Goal: Task Accomplishment & Management: Use online tool/utility

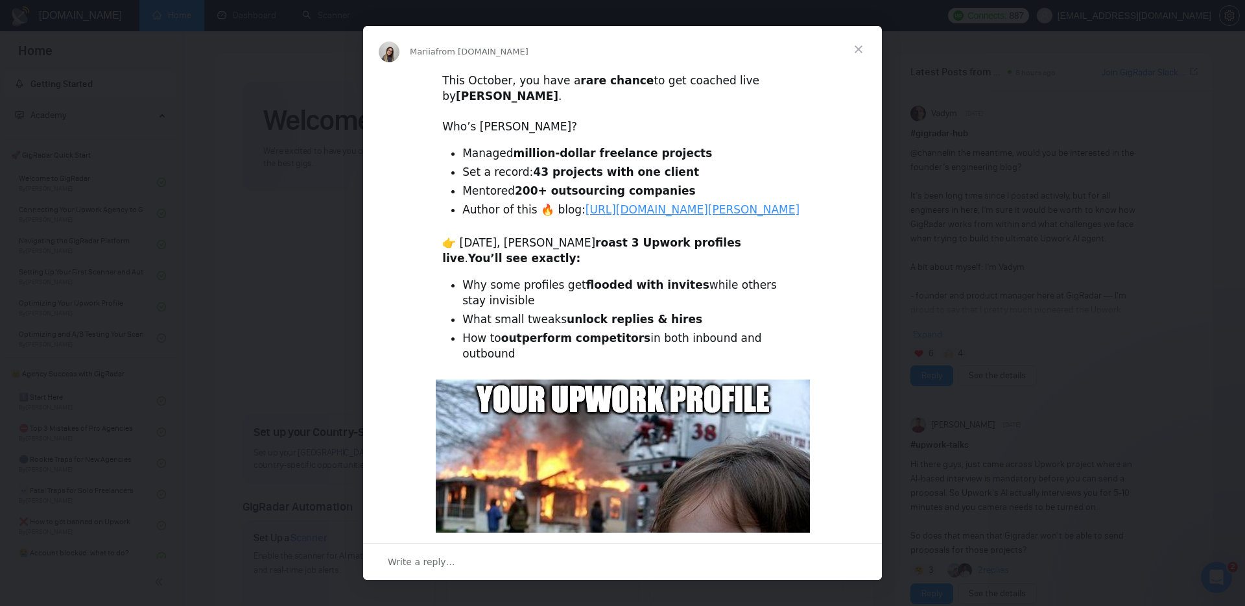
click at [856, 46] on span "Close" at bounding box center [858, 49] width 47 height 47
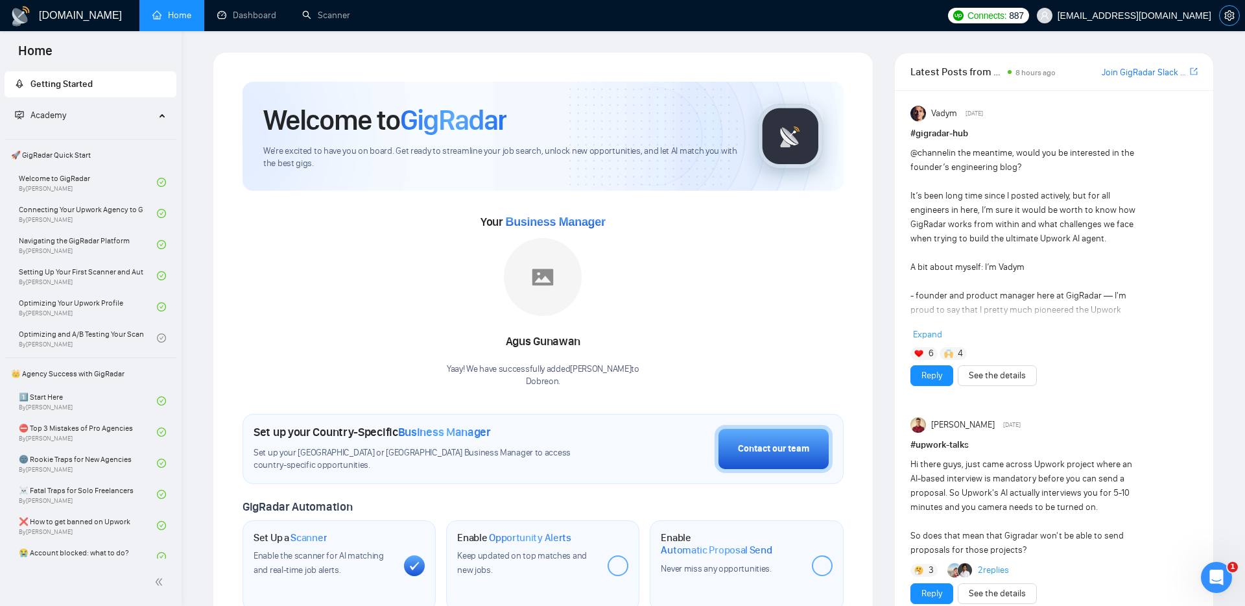
click at [1227, 12] on icon "setting" at bounding box center [1230, 15] width 10 height 10
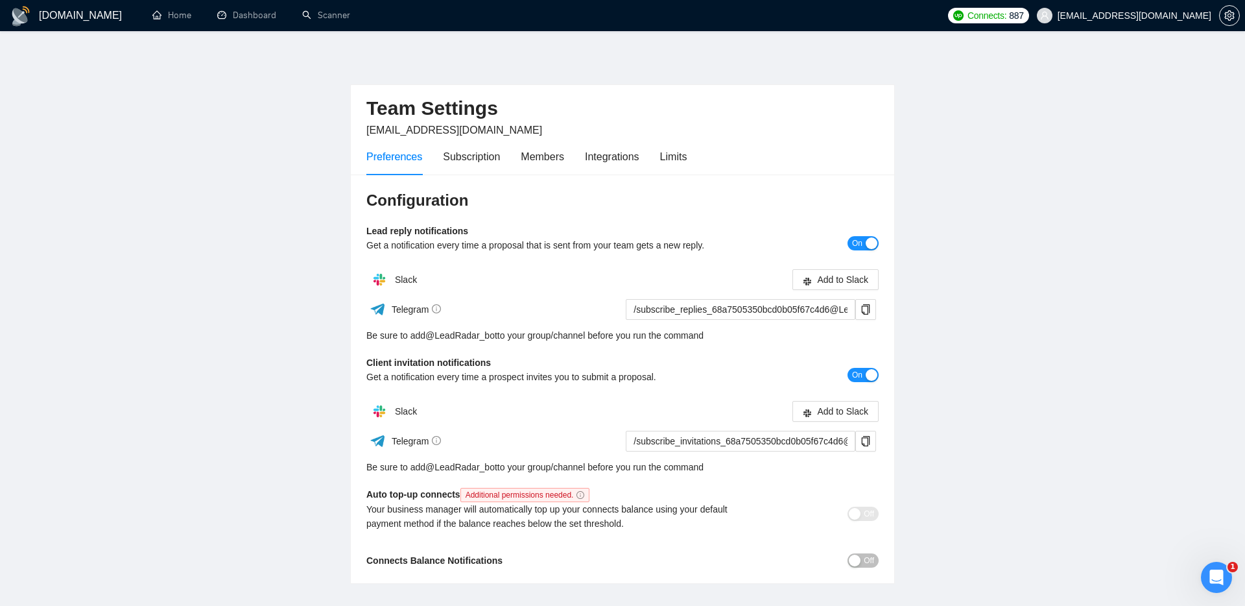
click at [917, 141] on main "Team Settings [EMAIL_ADDRESS][DOMAIN_NAME] Preferences Subscription Members Int…" at bounding box center [623, 318] width 1204 height 532
click at [321, 14] on link "Scanner" at bounding box center [326, 15] width 48 height 11
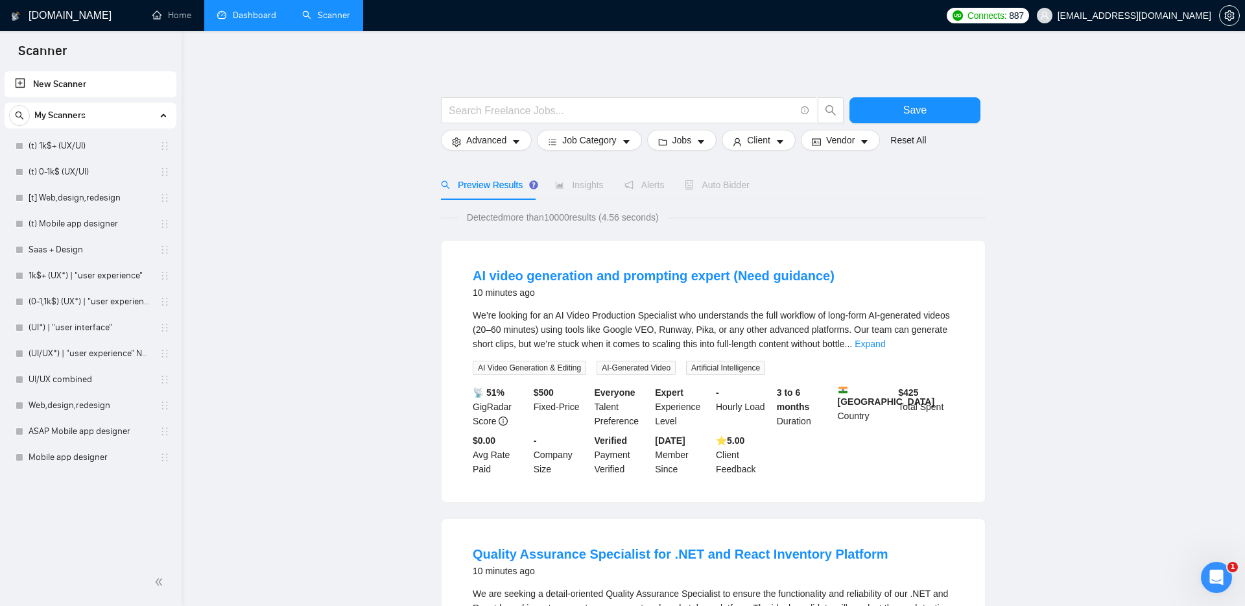
click at [245, 19] on link "Dashboard" at bounding box center [246, 15] width 59 height 11
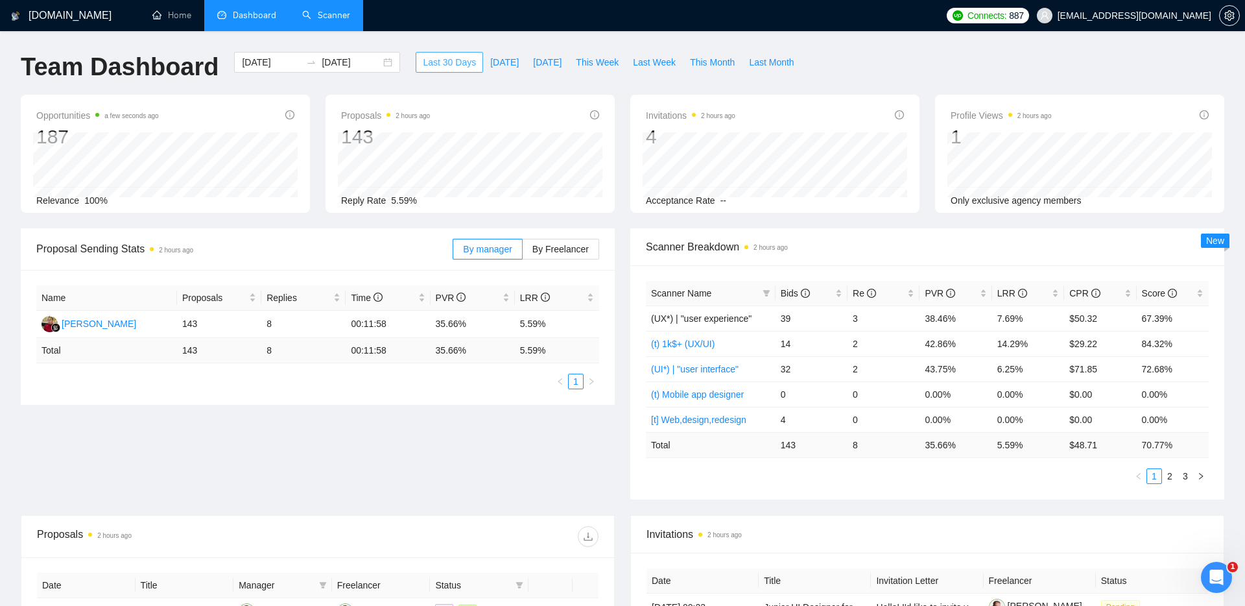
click at [453, 58] on span "Last 30 Days" at bounding box center [449, 62] width 53 height 14
click at [322, 61] on input "[DATE]" at bounding box center [351, 62] width 59 height 14
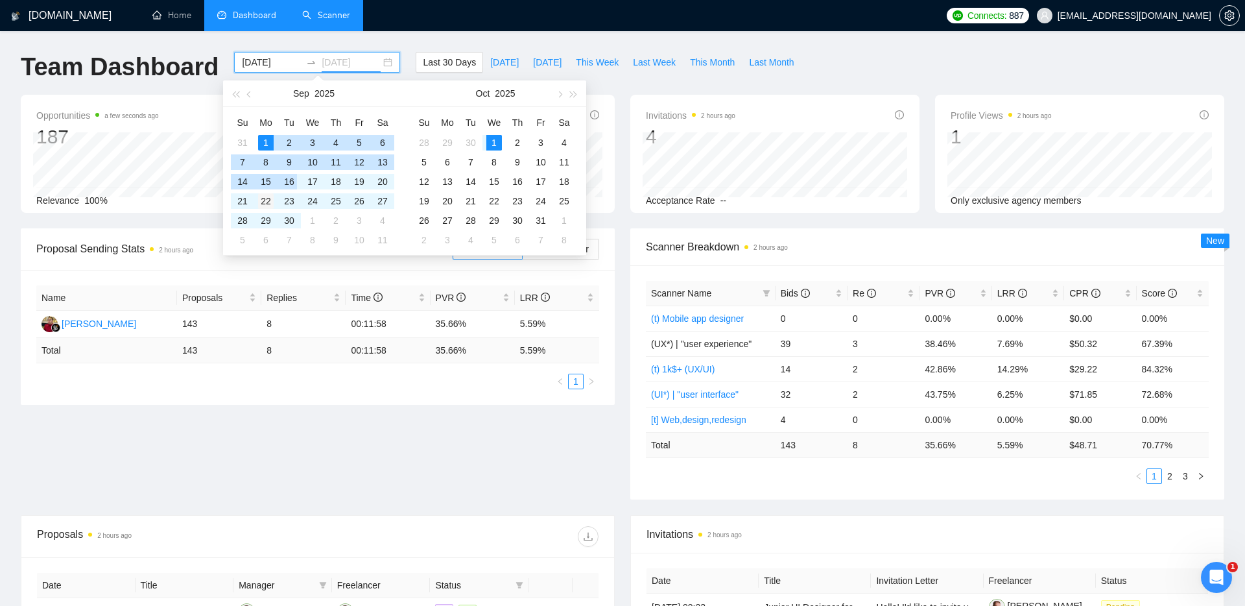
type input "[DATE]"
click at [265, 202] on div "22" at bounding box center [266, 201] width 16 height 16
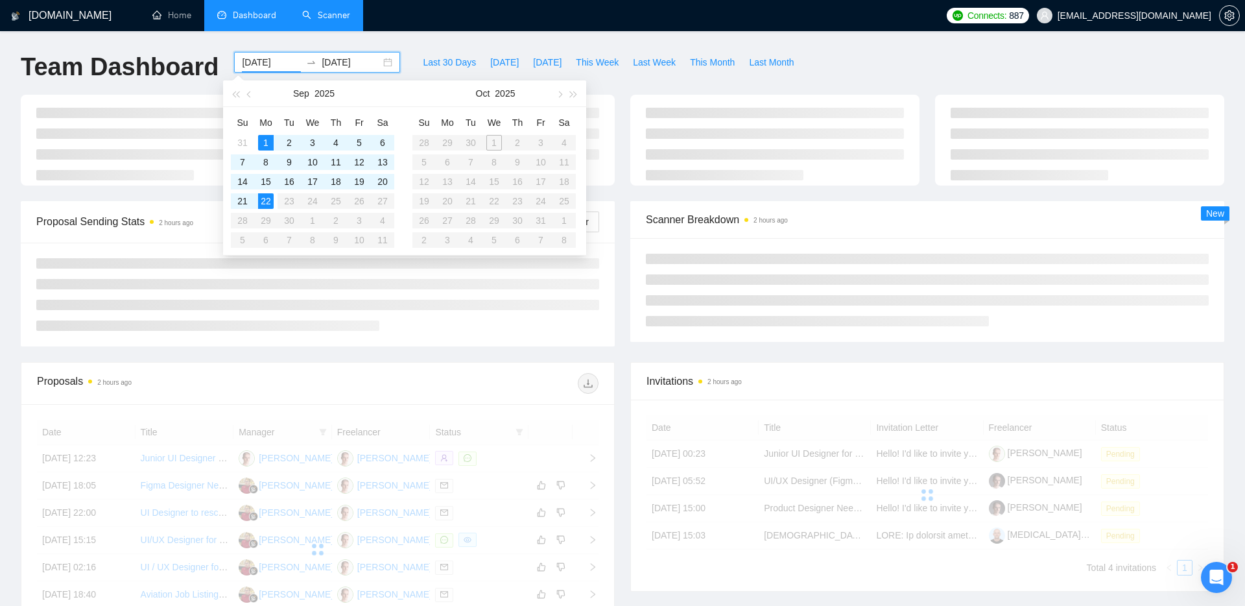
type input "[DATE]"
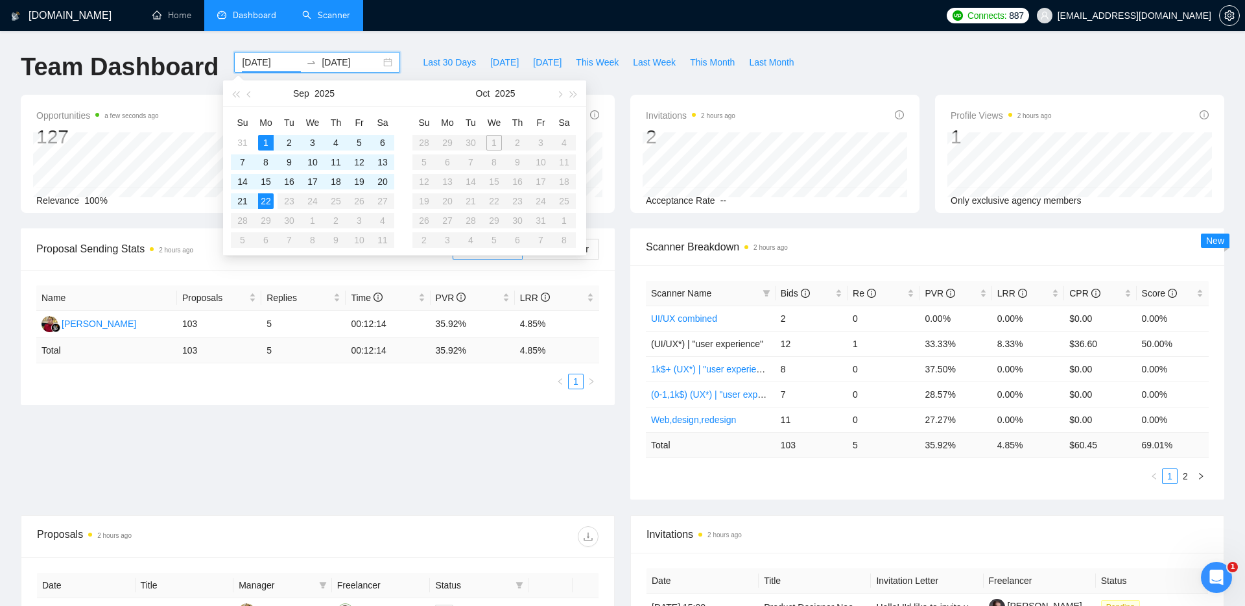
click at [379, 62] on div "[DATE] [DATE]" at bounding box center [317, 62] width 166 height 21
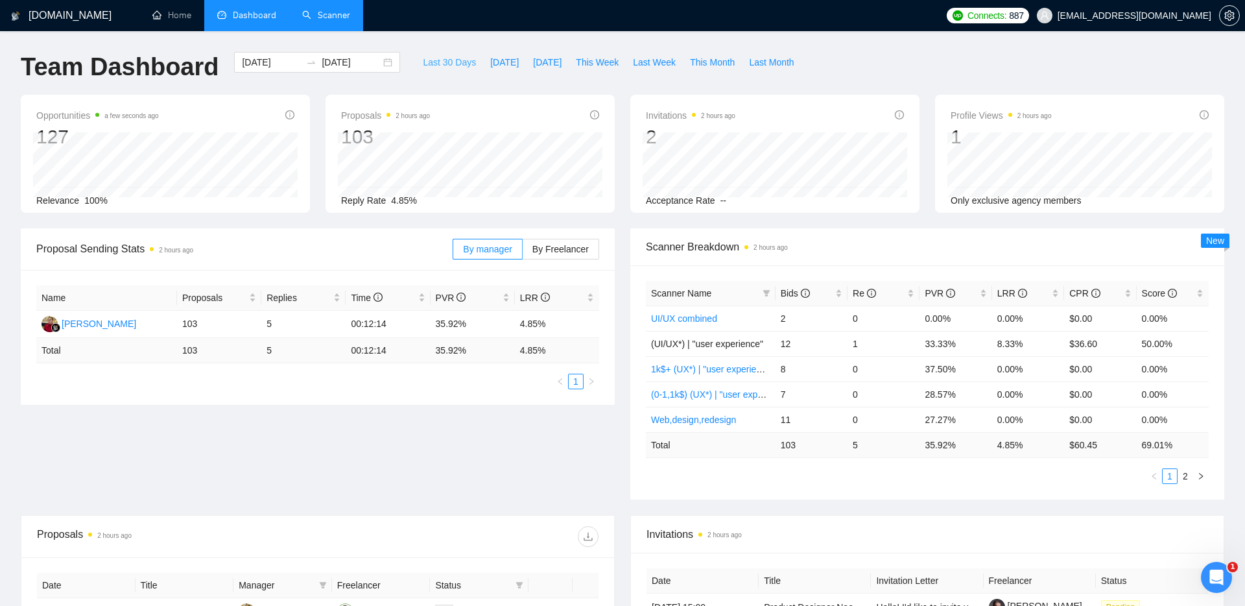
click at [431, 56] on span "Last 30 Days" at bounding box center [449, 62] width 53 height 14
type input "[DATE]"
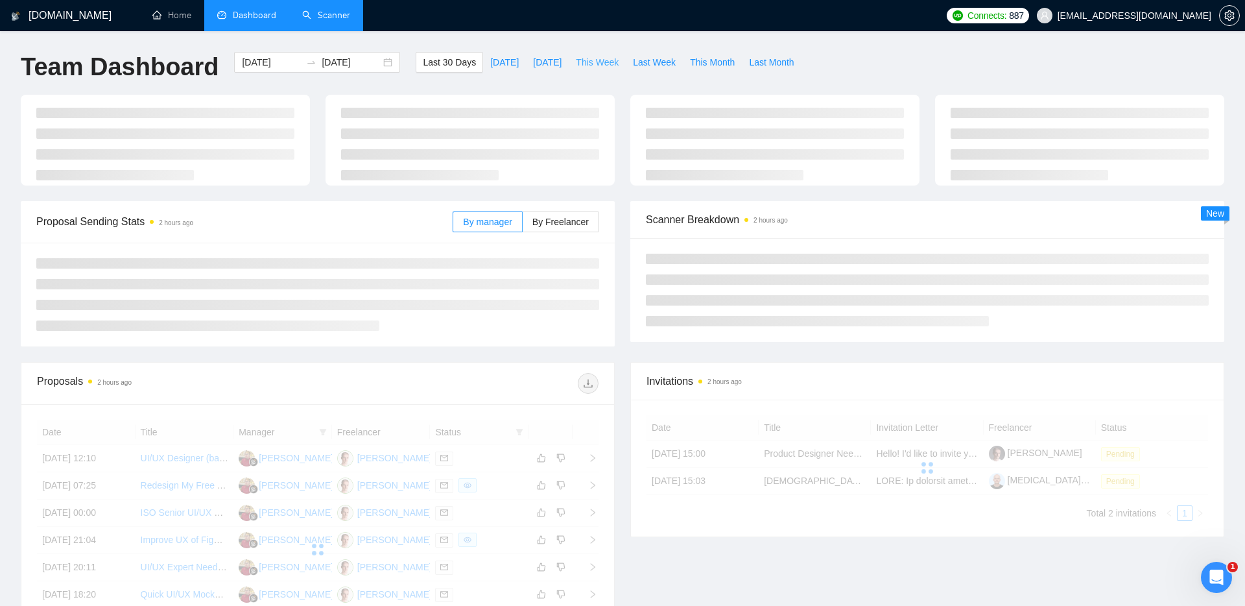
click at [588, 57] on span "This Week" at bounding box center [597, 62] width 43 height 14
type input "[DATE]"
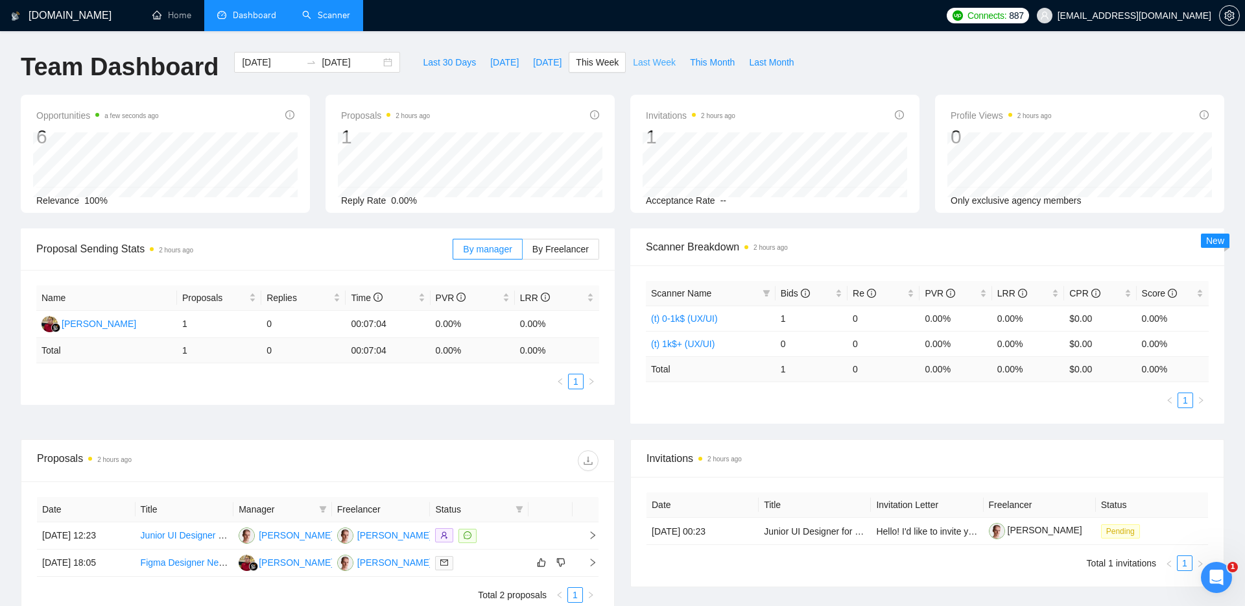
click at [646, 64] on span "Last Week" at bounding box center [654, 62] width 43 height 14
type input "[DATE]"
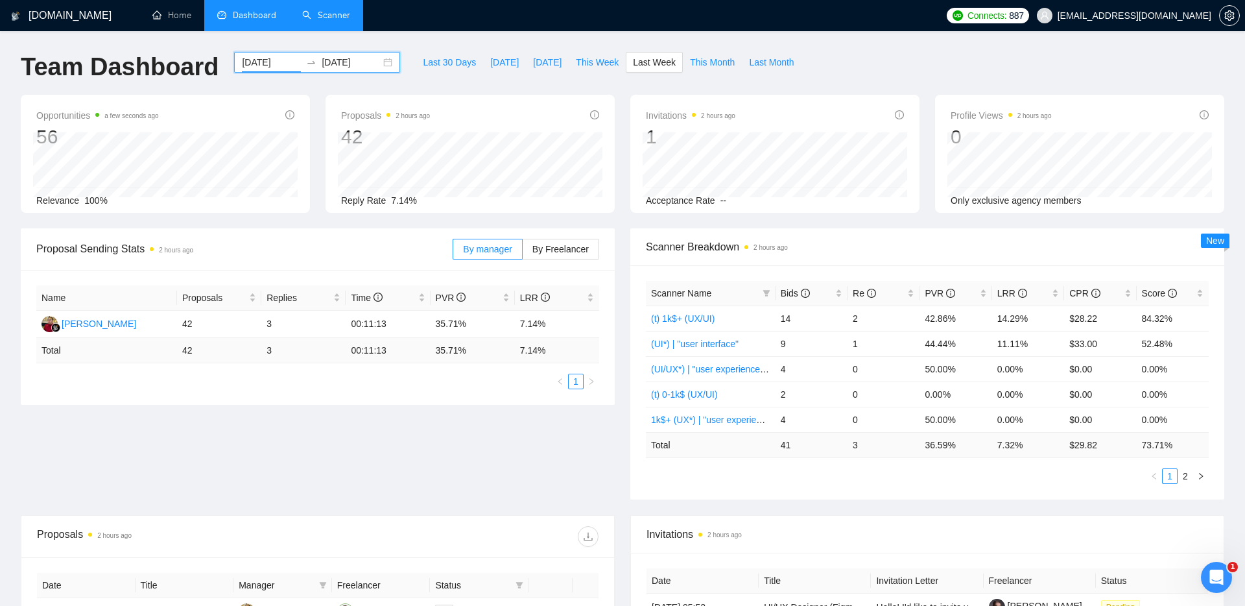
click at [266, 58] on input "[DATE]" at bounding box center [271, 62] width 59 height 14
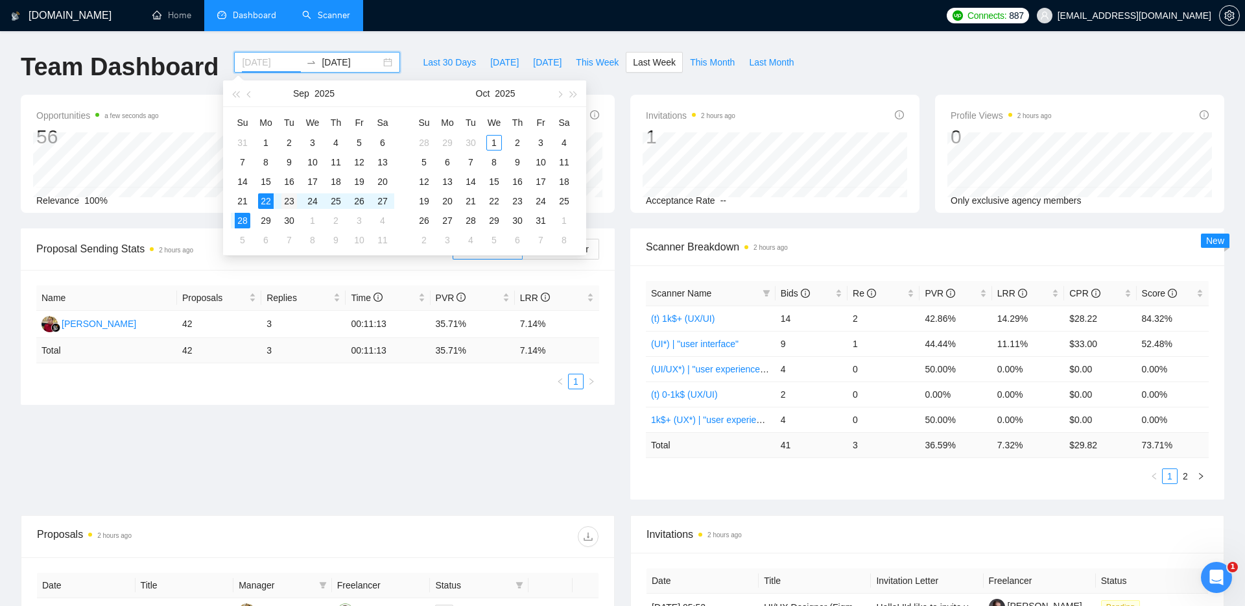
type input "[DATE]"
click at [288, 203] on div "23" at bounding box center [290, 201] width 16 height 16
type input "[DATE]"
click at [310, 202] on div "24" at bounding box center [313, 201] width 16 height 16
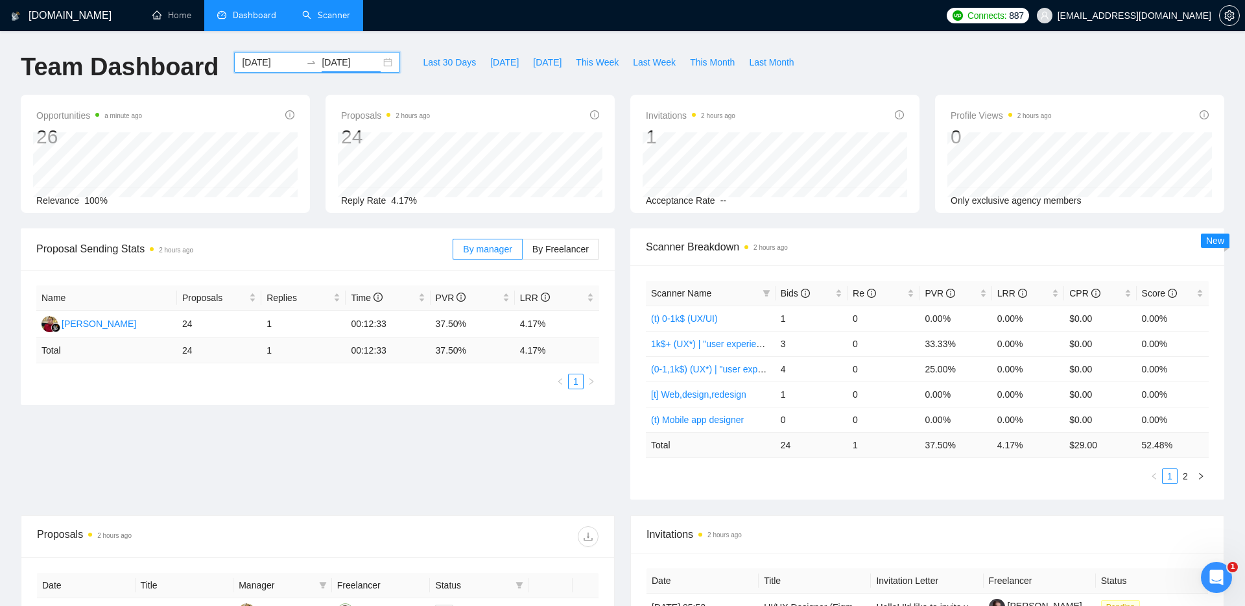
click at [274, 60] on input "[DATE]" at bounding box center [271, 62] width 59 height 14
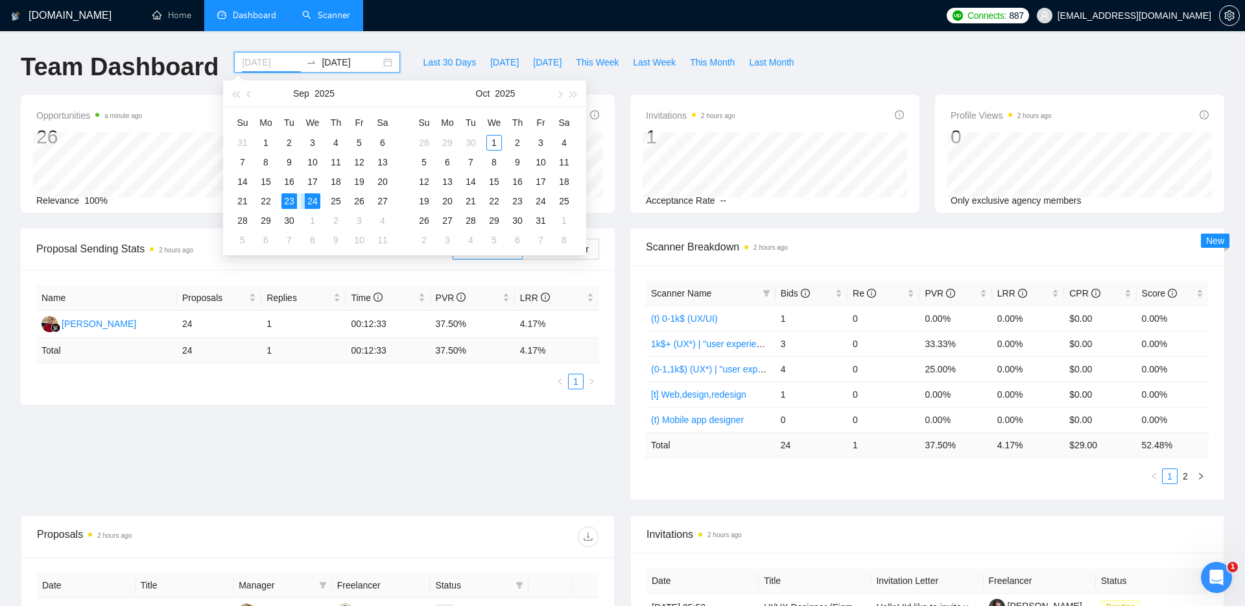
type input "[DATE]"
click at [294, 202] on div "23" at bounding box center [290, 201] width 16 height 16
type input "[DATE]"
click at [497, 197] on div "22" at bounding box center [494, 201] width 16 height 16
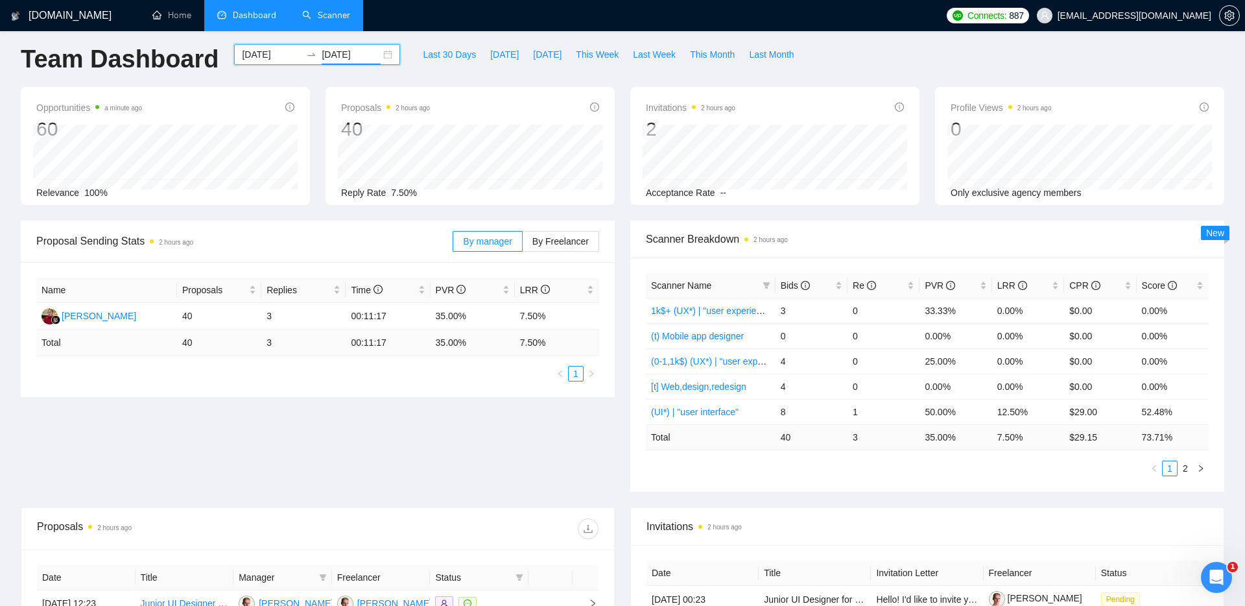
scroll to position [3, 0]
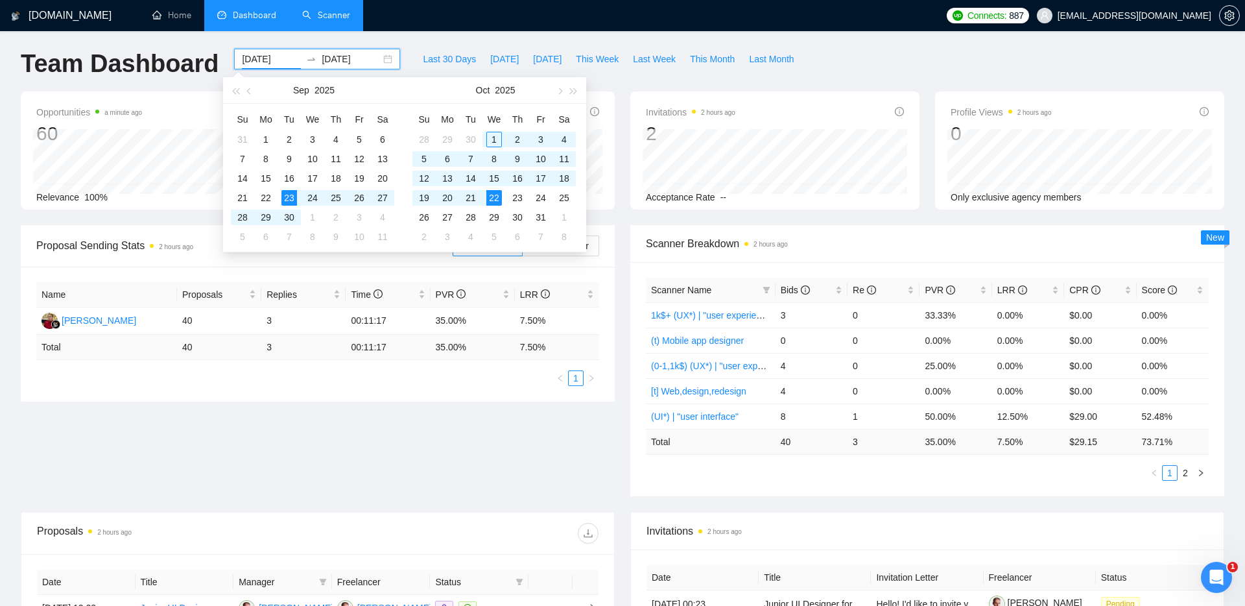
click at [280, 60] on input "[DATE]" at bounding box center [271, 59] width 59 height 14
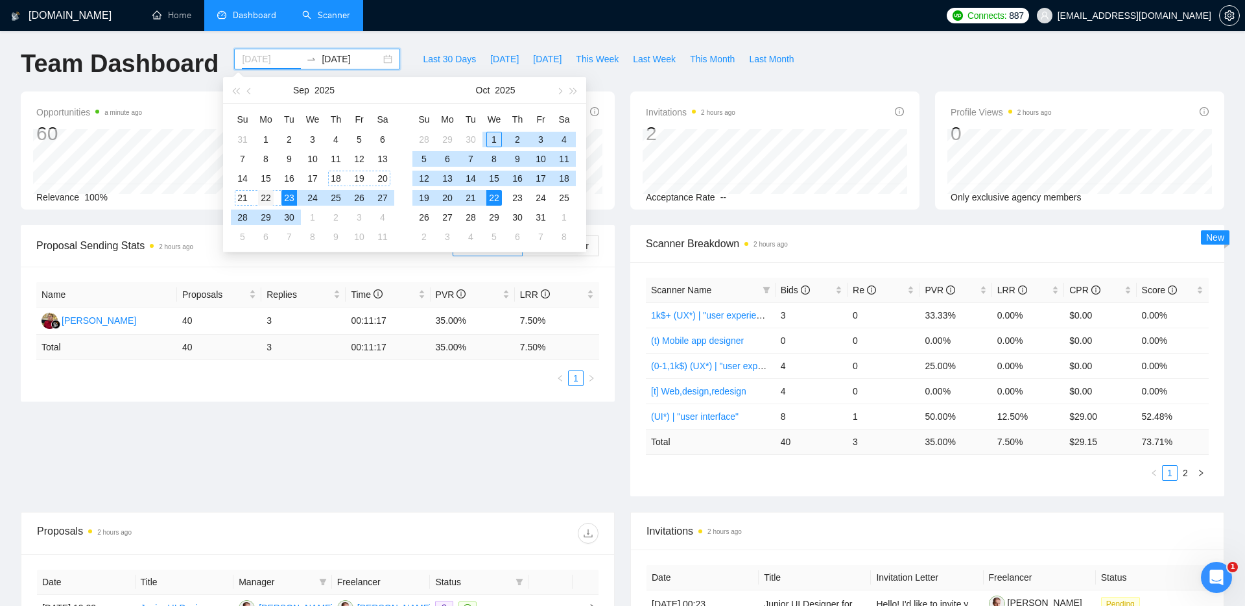
type input "[DATE]"
click at [270, 200] on div "22" at bounding box center [266, 198] width 16 height 16
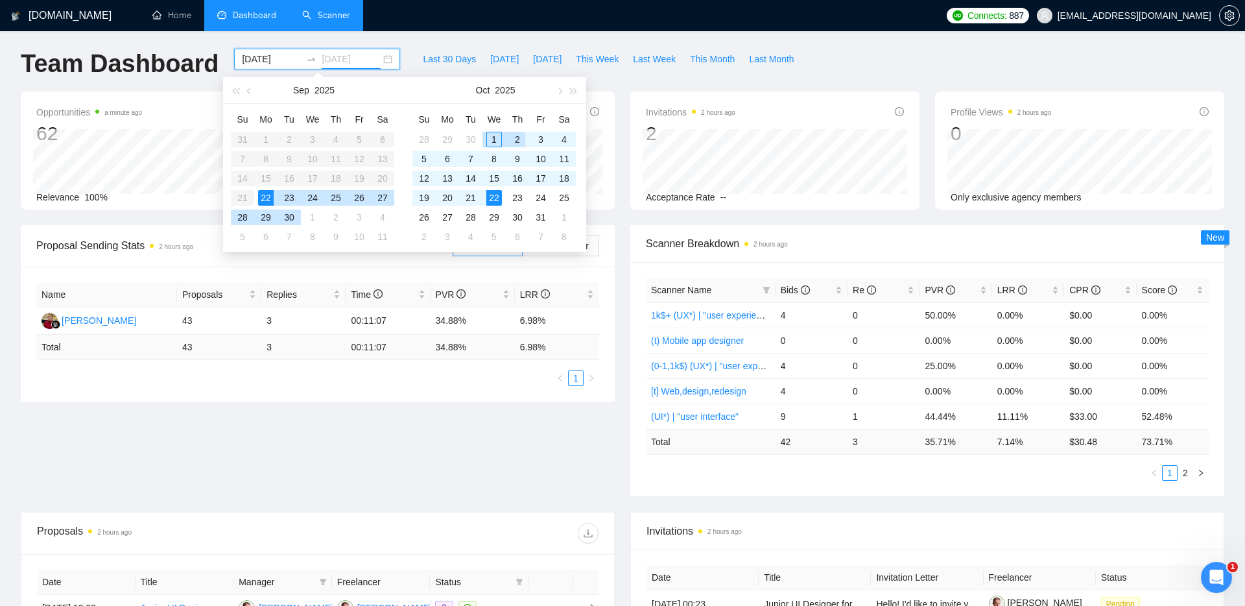
type input "[DATE]"
click at [394, 437] on div "Proposal Sending Stats 2 hours ago By manager By Freelancer Name Proposals Repl…" at bounding box center [622, 368] width 1219 height 287
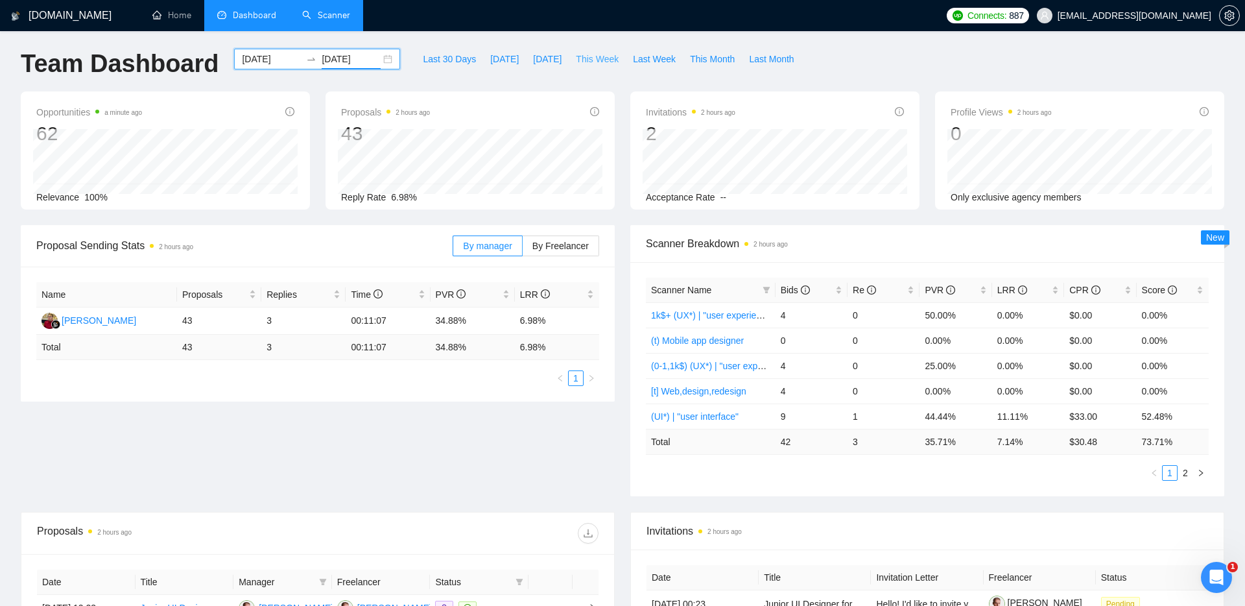
click at [593, 56] on span "This Week" at bounding box center [597, 59] width 43 height 14
type input "[DATE]"
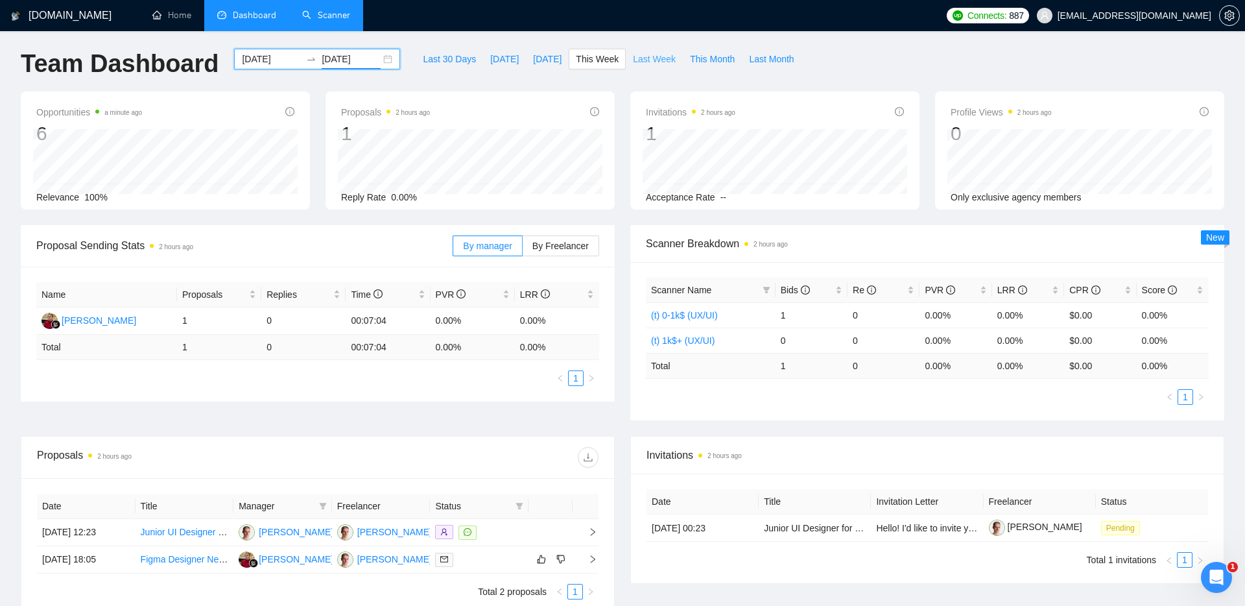
click at [651, 55] on span "Last Week" at bounding box center [654, 59] width 43 height 14
type input "[DATE]"
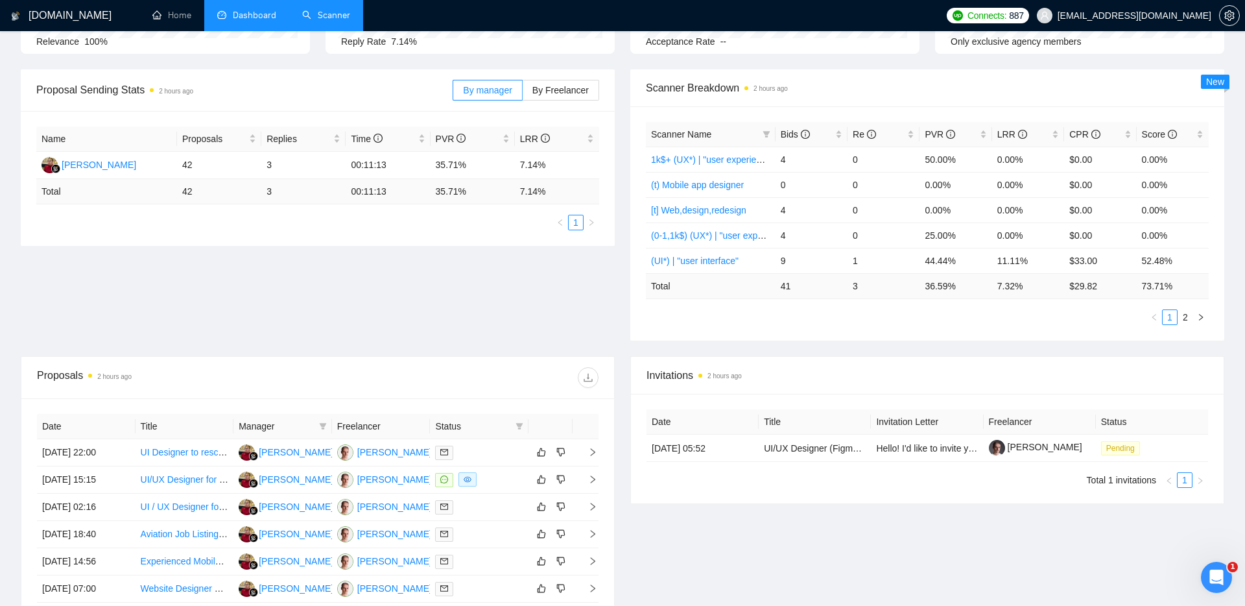
scroll to position [158, 0]
click at [1189, 318] on link "2" at bounding box center [1186, 318] width 14 height 14
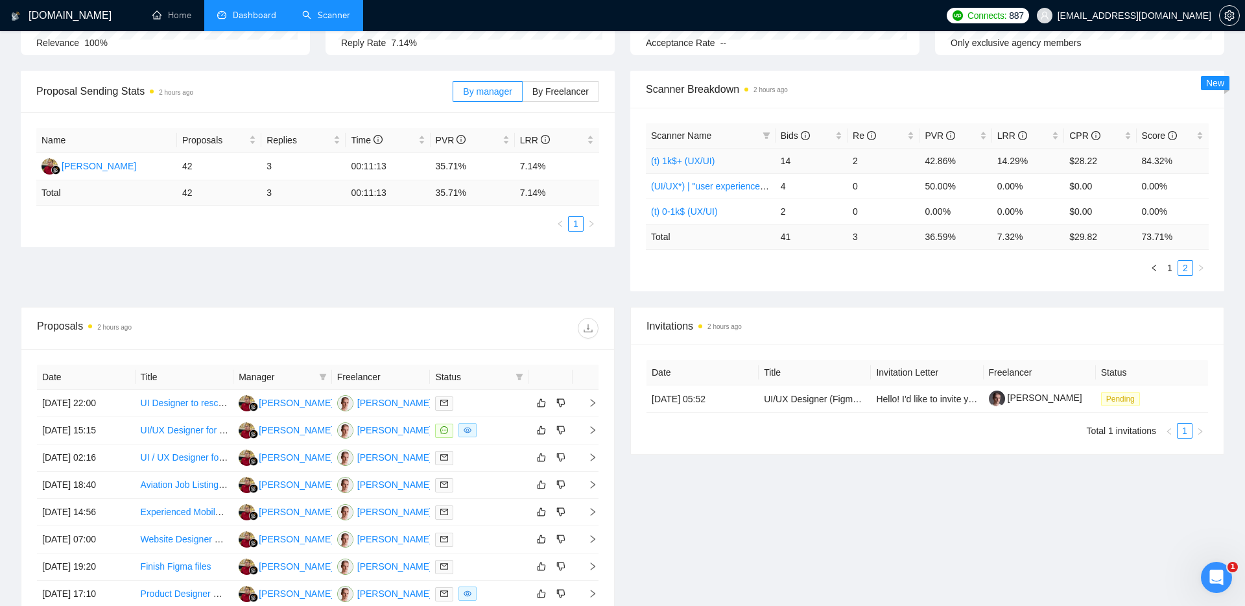
click at [691, 161] on link "(t) 1k$+ (UX/UI)" at bounding box center [683, 161] width 64 height 10
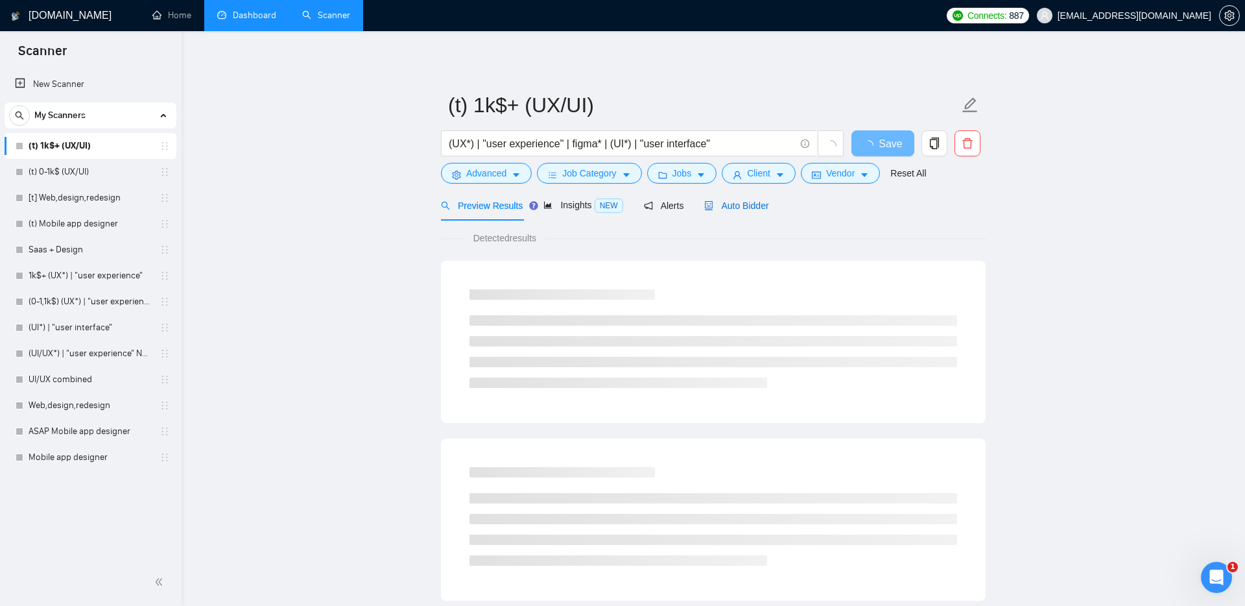
click at [752, 202] on span "Auto Bidder" at bounding box center [736, 205] width 64 height 10
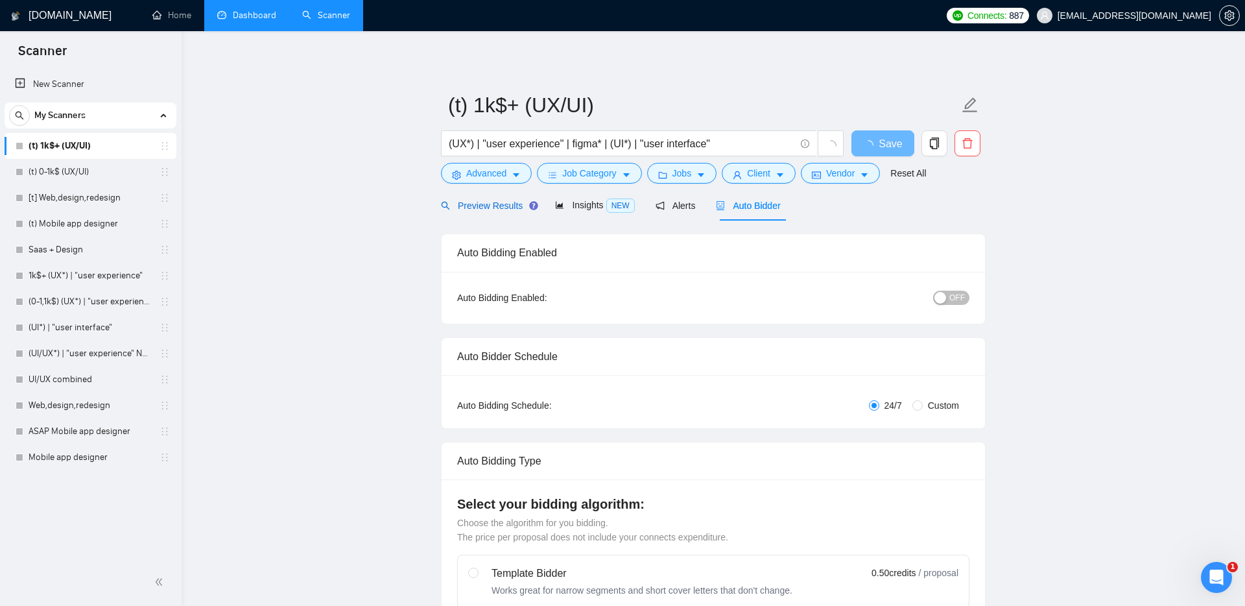
click at [488, 200] on span "Preview Results" at bounding box center [487, 205] width 93 height 10
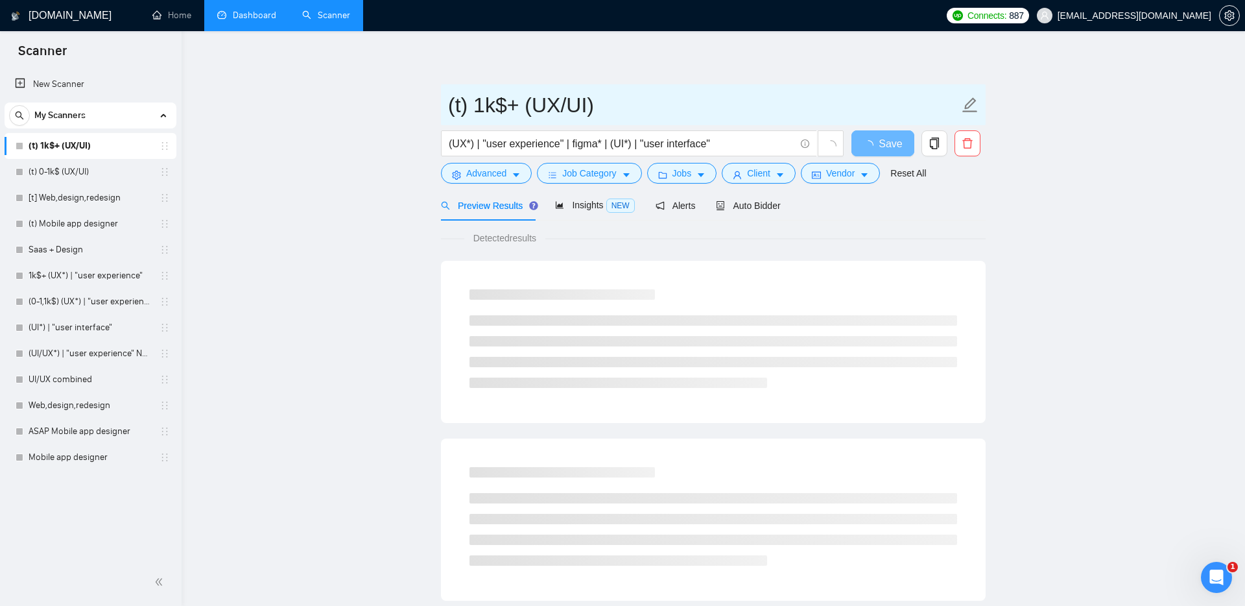
click at [764, 119] on input "(t) 1k$+ (UX/UI)" at bounding box center [703, 105] width 511 height 32
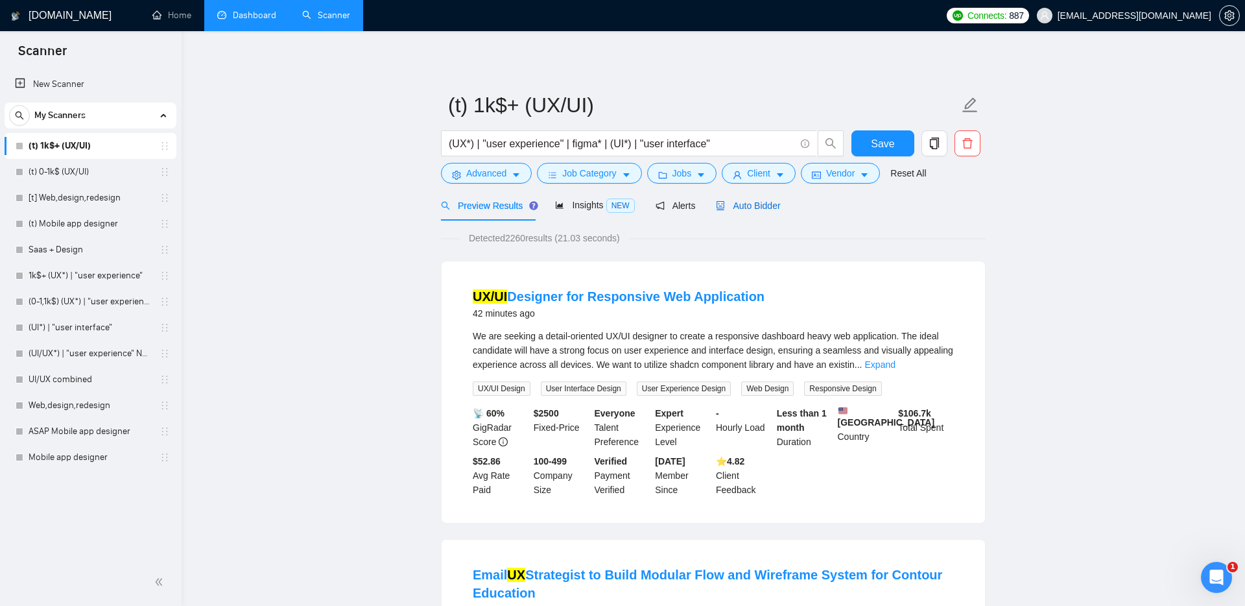
click at [743, 204] on span "Auto Bidder" at bounding box center [748, 205] width 64 height 10
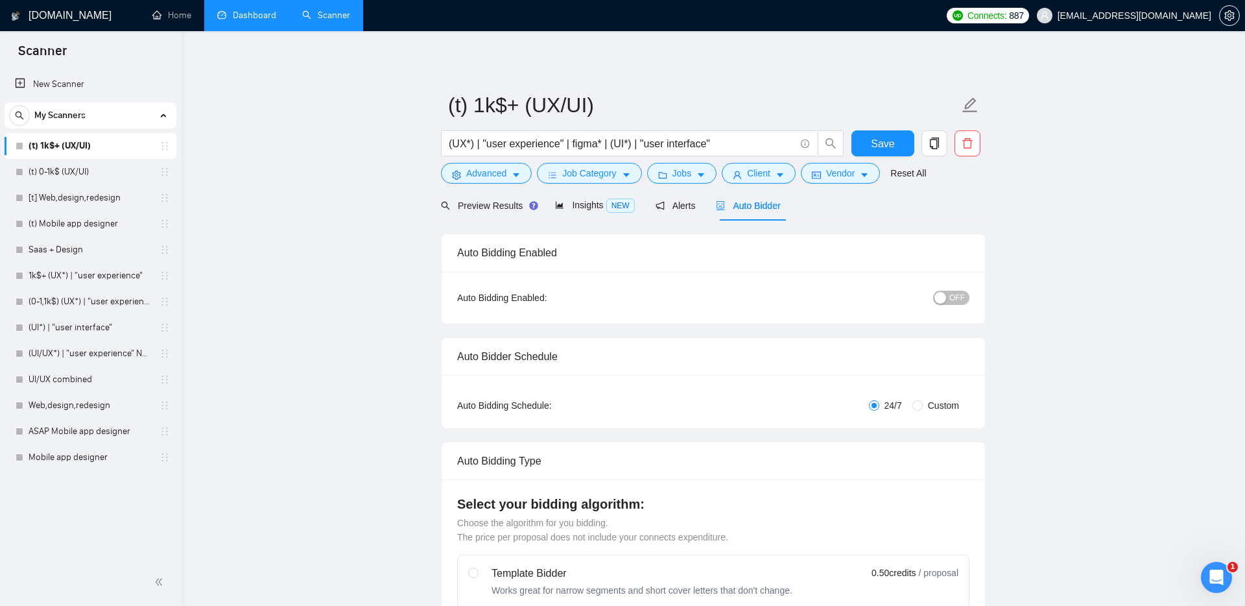
click at [217, 17] on link "Dashboard" at bounding box center [246, 15] width 59 height 11
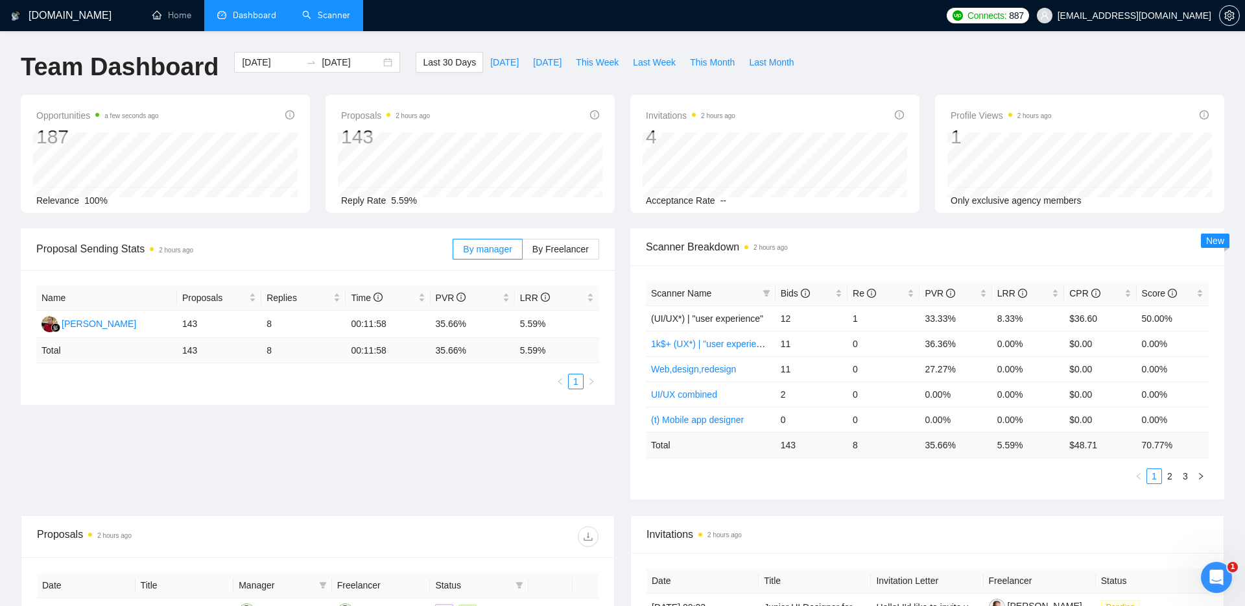
click at [657, 50] on div "[DOMAIN_NAME] Home Dashboard Scanner Connects: 887 [EMAIL_ADDRESS][DOMAIN_NAME]…" at bounding box center [622, 514] width 1245 height 1028
click at [655, 68] on span "Last Week" at bounding box center [654, 62] width 43 height 14
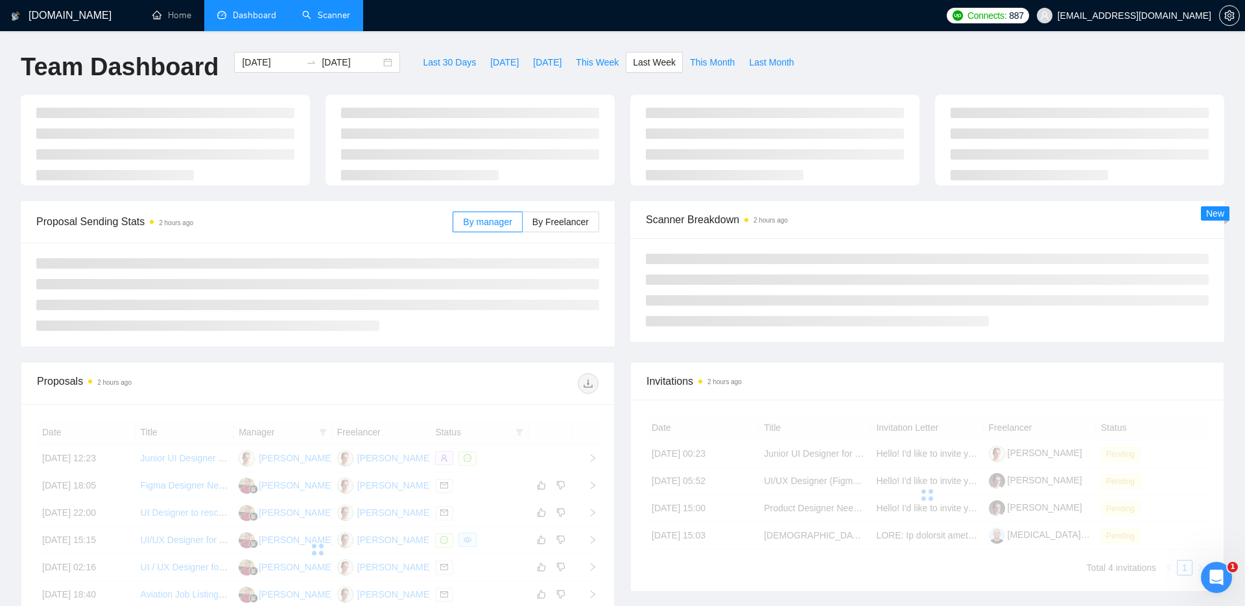
type input "[DATE]"
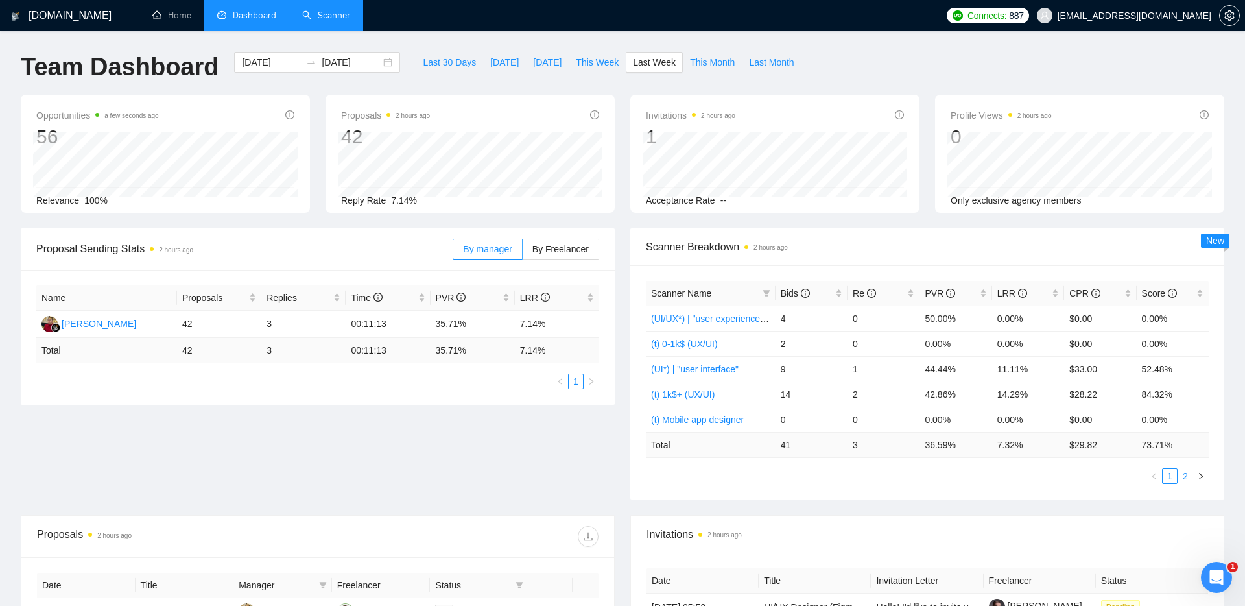
click at [1185, 472] on link "2" at bounding box center [1186, 476] width 14 height 14
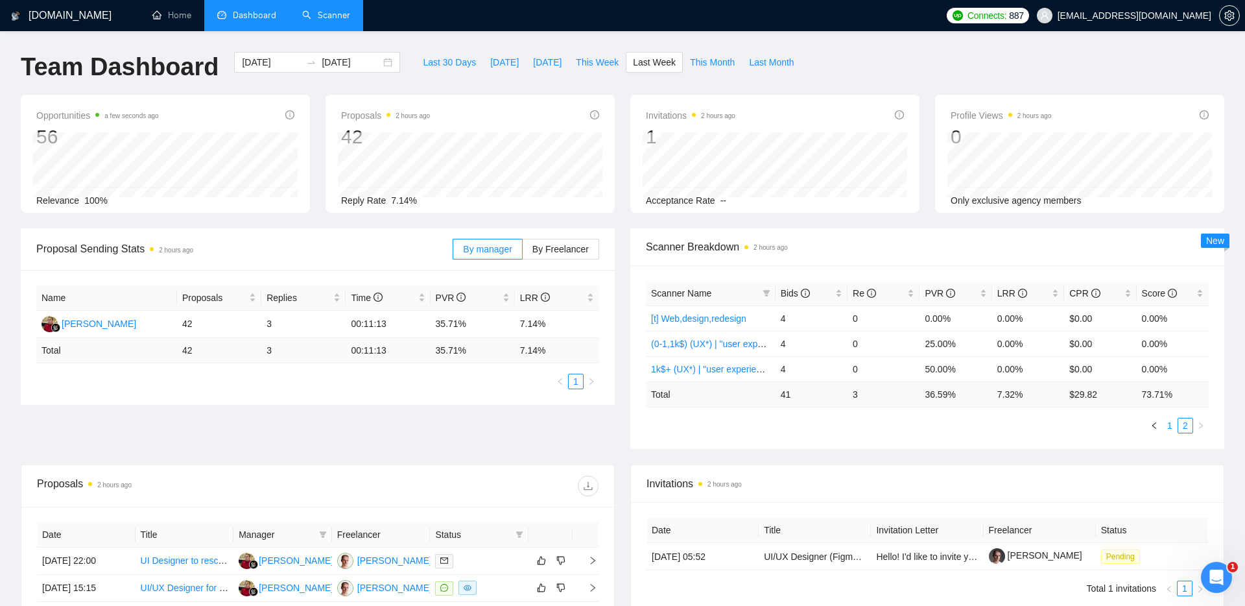
click at [1173, 429] on link "1" at bounding box center [1170, 425] width 14 height 14
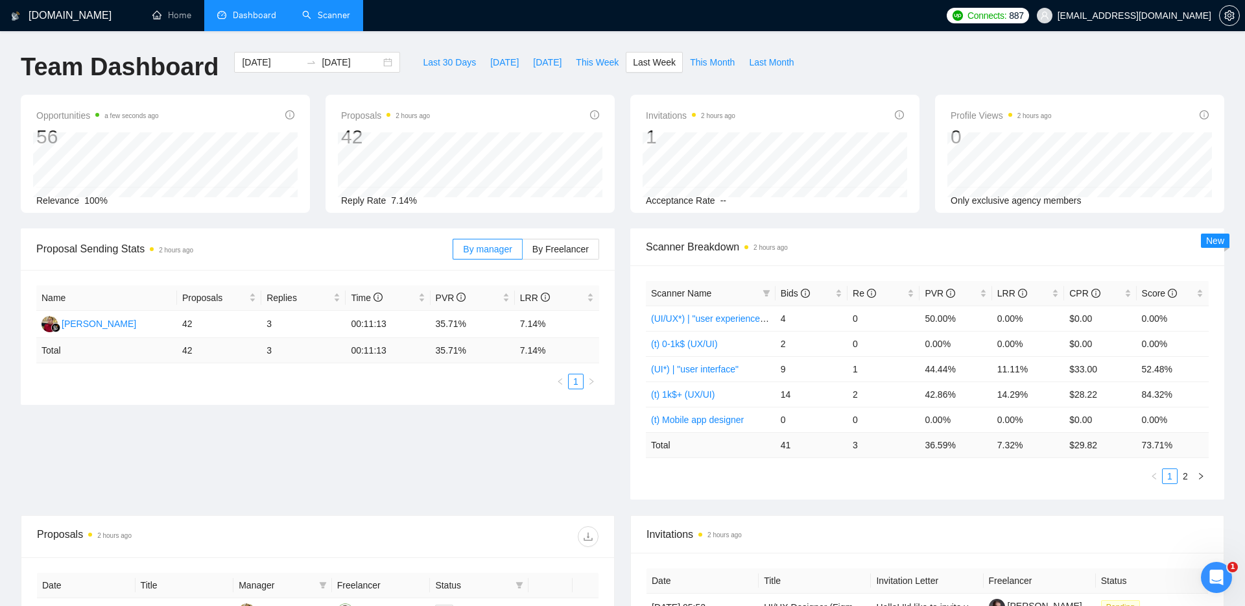
click at [965, 512] on div "Proposal Sending Stats 2 hours ago By manager By Freelancer Name Proposals Repl…" at bounding box center [622, 371] width 1219 height 287
click at [763, 294] on icon "filter" at bounding box center [767, 293] width 8 height 8
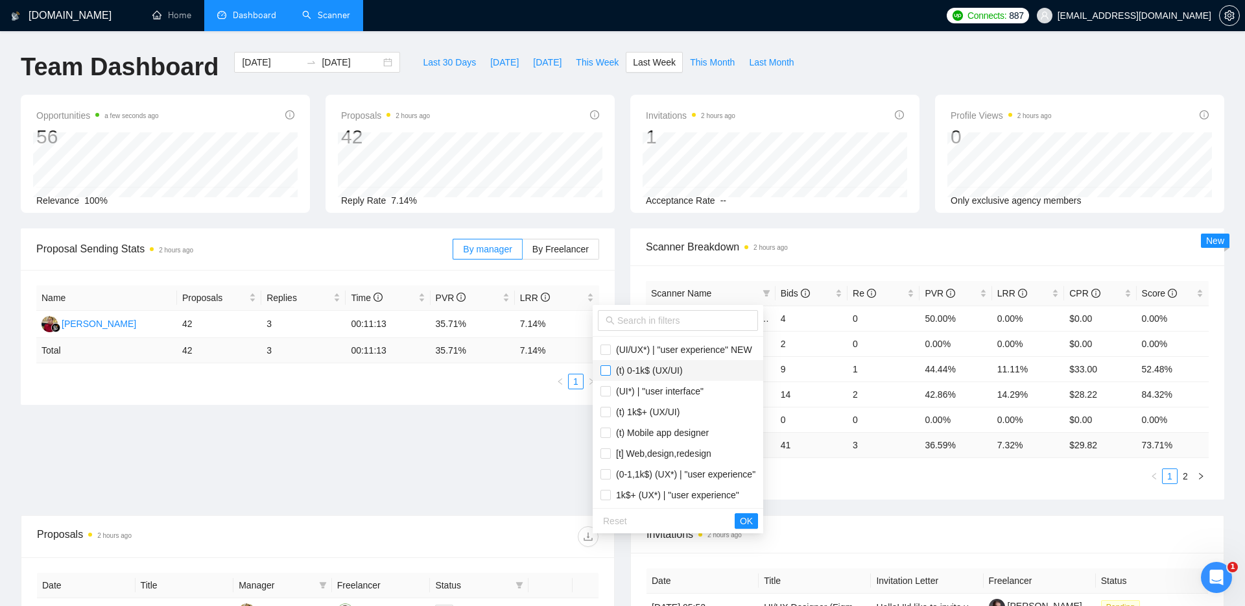
click at [605, 373] on input "checkbox" at bounding box center [606, 370] width 10 height 10
checkbox input "true"
click at [606, 411] on input "checkbox" at bounding box center [606, 412] width 10 height 10
checkbox input "true"
click at [604, 433] on input "checkbox" at bounding box center [606, 432] width 10 height 10
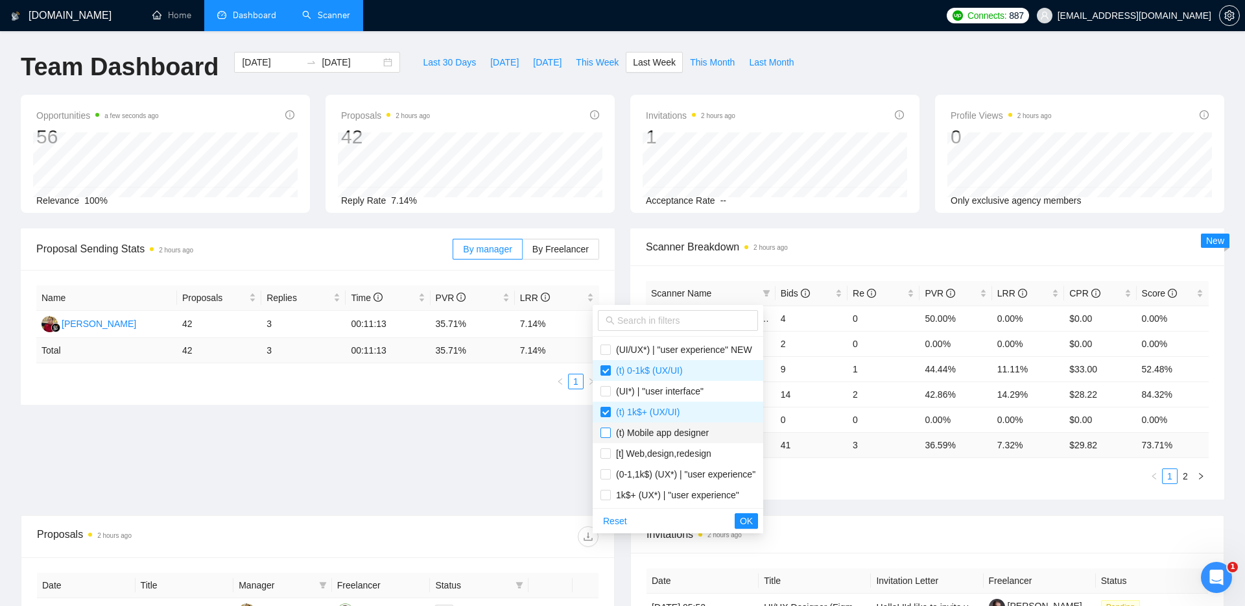
checkbox input "true"
click at [604, 451] on input "checkbox" at bounding box center [606, 453] width 10 height 10
checkbox input "true"
click at [750, 519] on span "OK" at bounding box center [746, 521] width 13 height 14
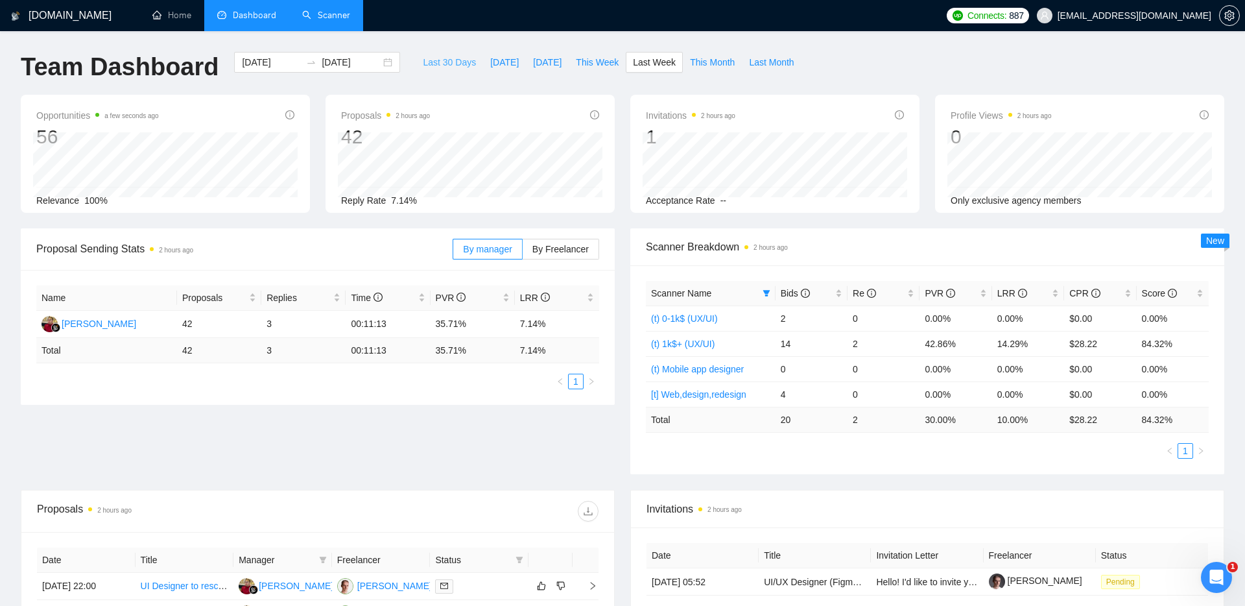
click at [437, 65] on span "Last 30 Days" at bounding box center [449, 62] width 53 height 14
type input "[DATE]"
click at [875, 448] on ul "1" at bounding box center [927, 451] width 563 height 16
click at [677, 315] on link "(t) 1k$+ (UX/UI)" at bounding box center [683, 318] width 64 height 10
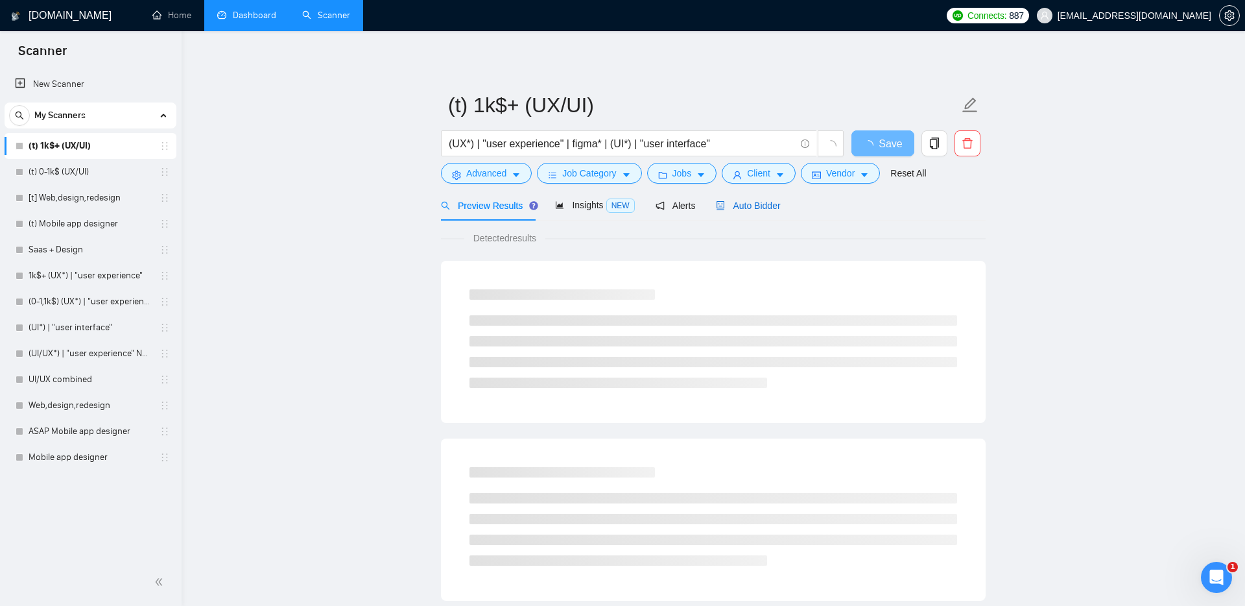
click at [760, 210] on span "Auto Bidder" at bounding box center [748, 205] width 64 height 10
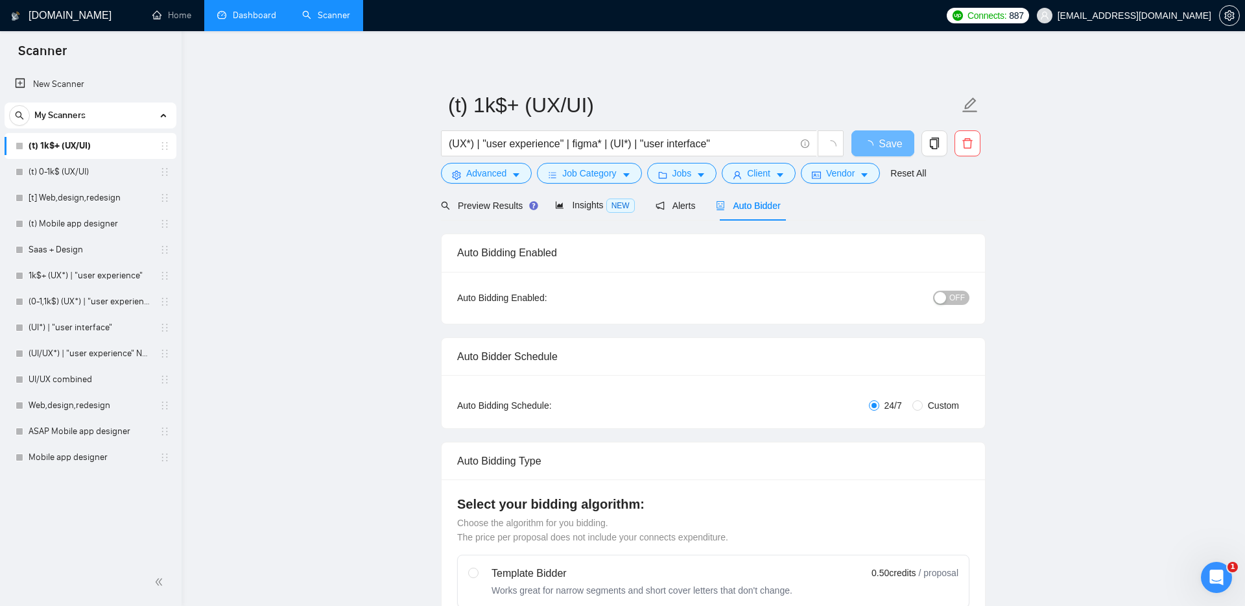
click at [950, 292] on button "OFF" at bounding box center [951, 298] width 36 height 14
click at [233, 10] on link "Dashboard" at bounding box center [246, 15] width 59 height 11
